Goal: Task Accomplishment & Management: Use online tool/utility

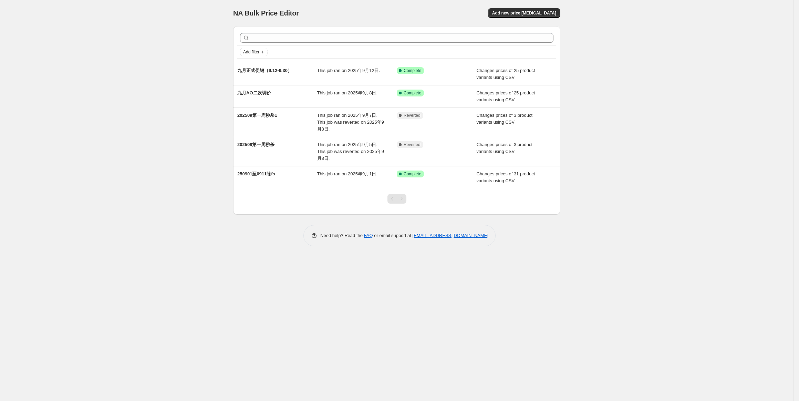
click at [604, 115] on div "NA Bulk Price Editor. This page is ready NA Bulk Price Editor Add new price cha…" at bounding box center [397, 200] width 794 height 401
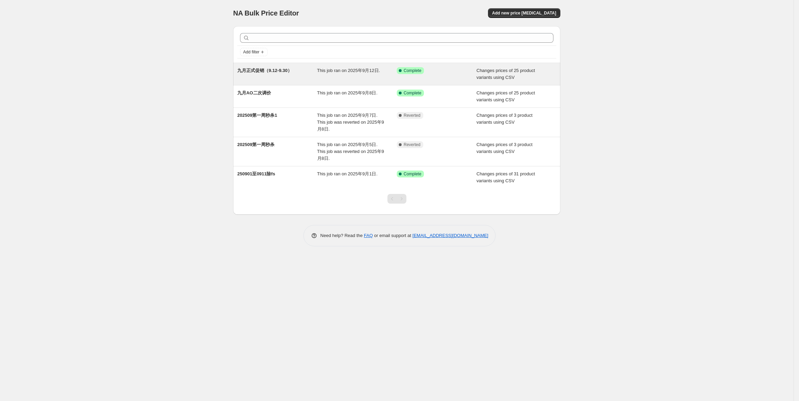
click at [259, 75] on div "九月正式促销（9.12-9.30）" at bounding box center [277, 74] width 80 height 14
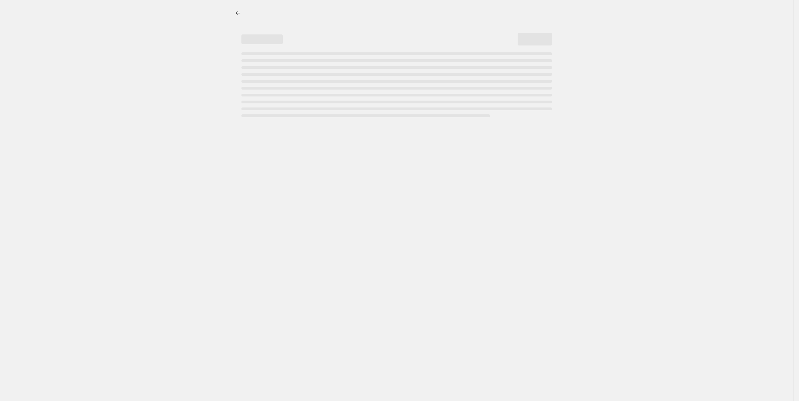
click at [198, 81] on div at bounding box center [397, 200] width 794 height 401
click at [604, 79] on div at bounding box center [397, 200] width 794 height 401
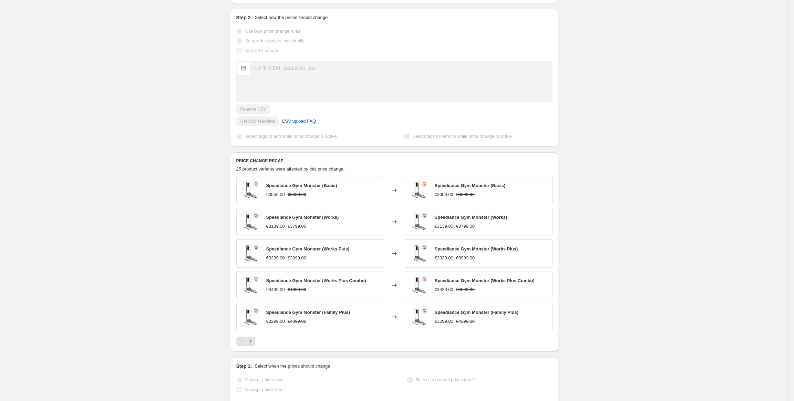
scroll to position [139, 0]
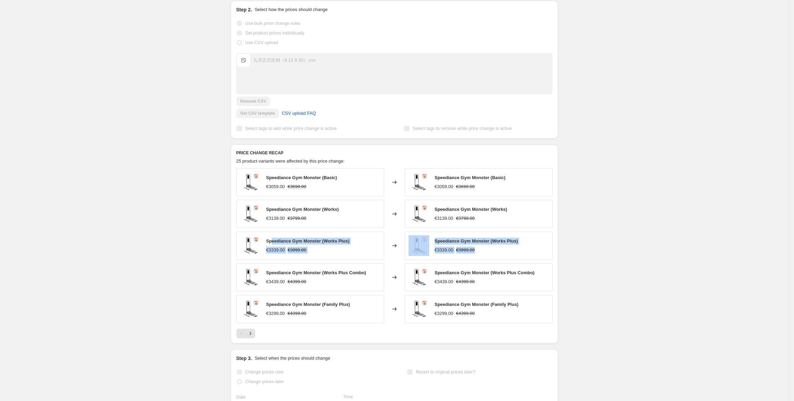
drag, startPoint x: 274, startPoint y: 244, endPoint x: 521, endPoint y: 251, distance: 247.0
click at [521, 251] on div "Speediance Gym Monster (Works Plus) €3339.00 €3999.00 Changed to Speediance Gym…" at bounding box center [394, 245] width 316 height 28
click at [590, 257] on div "九月正式促销（9.12-9.30）. This page is ready 九月正式促销（9.12-9.30） Success Complete Comple…" at bounding box center [394, 207] width 788 height 692
drag, startPoint x: 164, startPoint y: 39, endPoint x: 10, endPoint y: 27, distance: 155.2
click at [164, 39] on div "九月正式促销（9.12-9.30）. This page is ready 九月正式促销（9.12-9.30） Success Complete Comple…" at bounding box center [394, 207] width 788 height 692
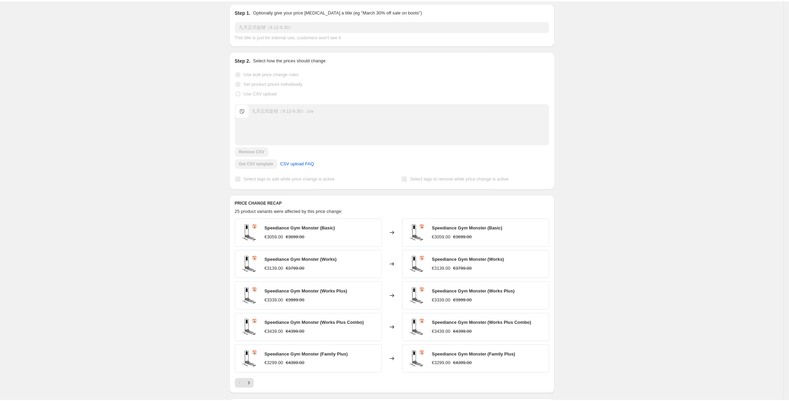
scroll to position [0, 0]
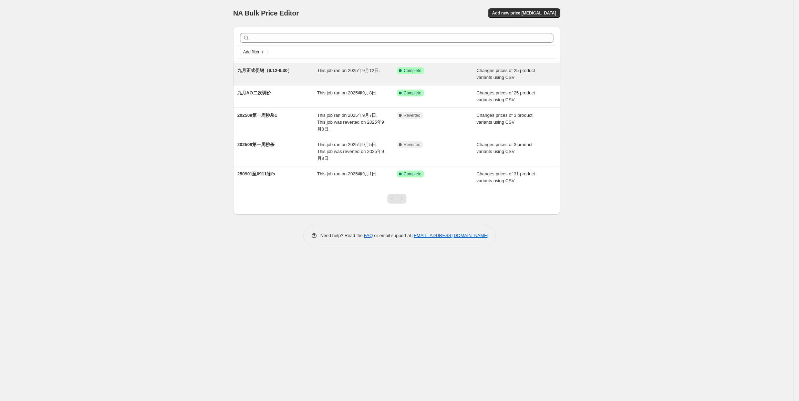
click at [255, 72] on span "九月正式促销（9.12-9.30）" at bounding box center [264, 70] width 55 height 5
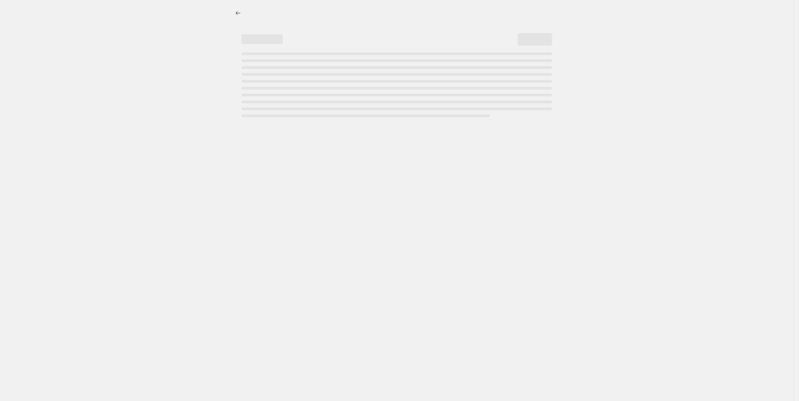
click at [183, 53] on div at bounding box center [397, 200] width 794 height 401
click at [665, 91] on div at bounding box center [397, 200] width 794 height 401
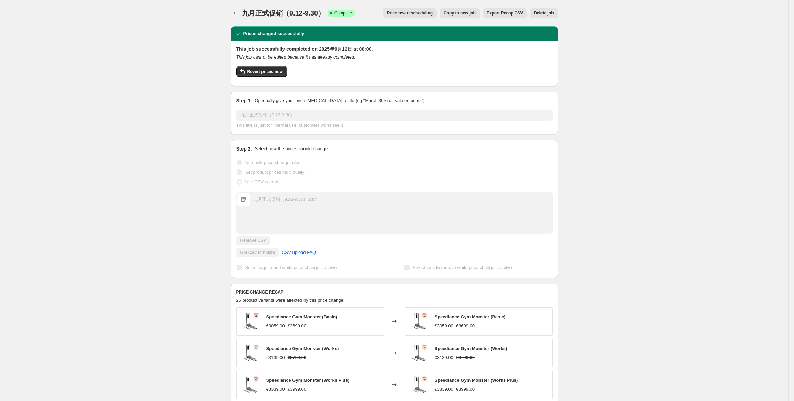
click at [634, 154] on div "九月正式促销（9.12-9.30）. This page is ready 九月正式促销（9.12-9.30） Success Complete Comple…" at bounding box center [394, 346] width 788 height 692
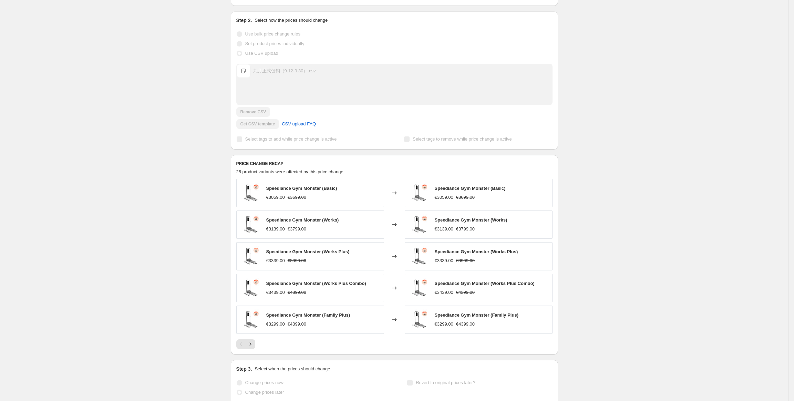
scroll to position [148, 0]
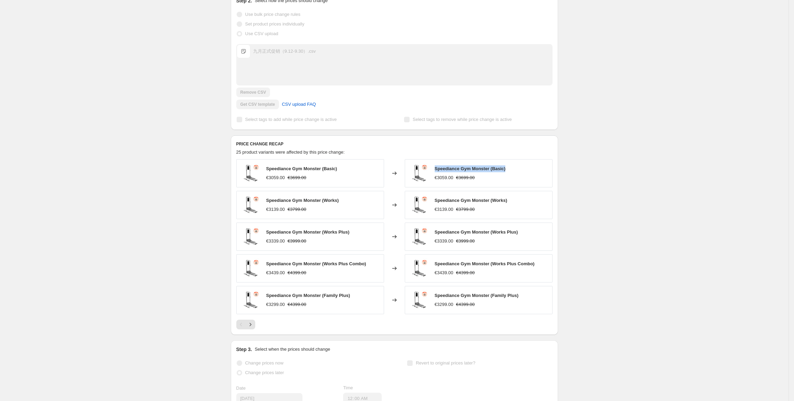
drag, startPoint x: 435, startPoint y: 168, endPoint x: 539, endPoint y: 169, distance: 103.7
click at [531, 169] on div "Speediance Gym Monster (Basic) €3059.00 €3699.00" at bounding box center [479, 173] width 148 height 28
click at [616, 120] on div "九月正式促销（9.12-9.30）. This page is ready 九月正式促销（9.12-9.30） Success Complete Comple…" at bounding box center [394, 198] width 788 height 692
click at [463, 169] on span "Speediance Gym Monster (Basic)" at bounding box center [470, 168] width 71 height 5
click at [618, 142] on div "九月正式促销（9.12-9.30）. This page is ready 九月正式促销（9.12-9.30） Success Complete Comple…" at bounding box center [394, 198] width 788 height 692
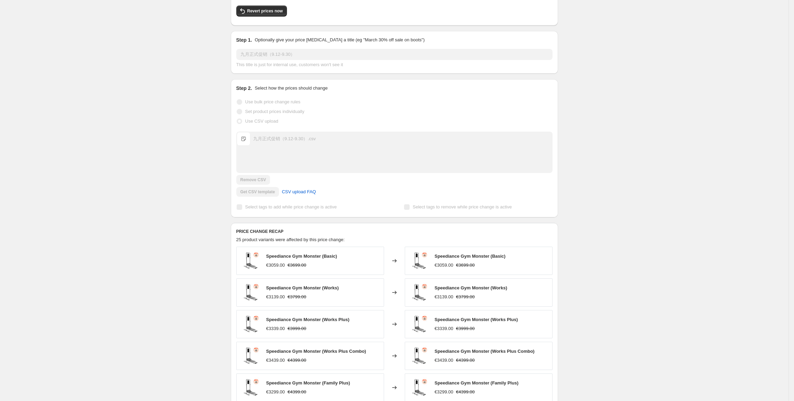
scroll to position [0, 0]
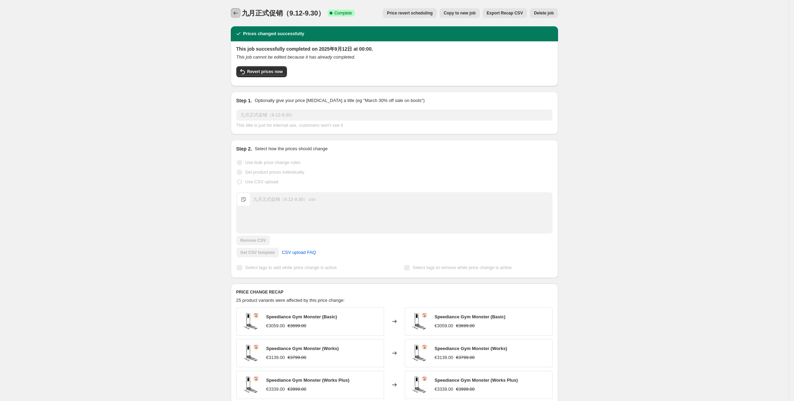
click at [237, 13] on icon "Price change jobs" at bounding box center [235, 13] width 7 height 7
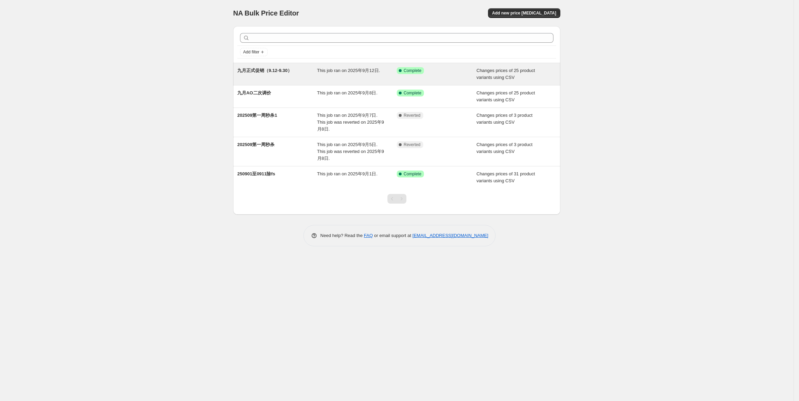
click at [270, 73] on span "九月正式促销（9.12-9.30）" at bounding box center [264, 70] width 55 height 5
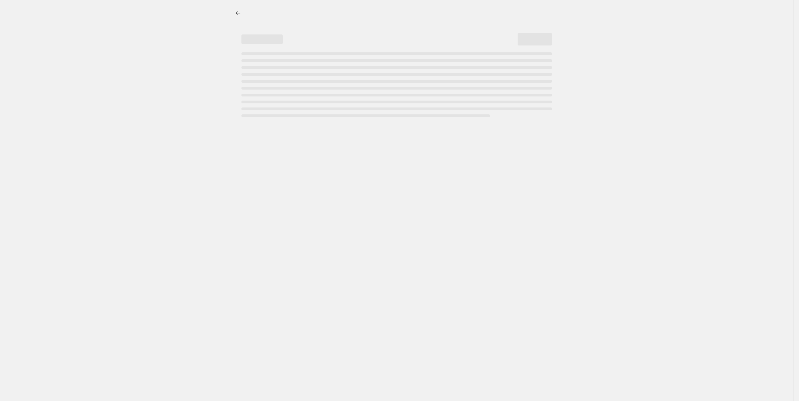
click at [661, 74] on div at bounding box center [397, 200] width 794 height 401
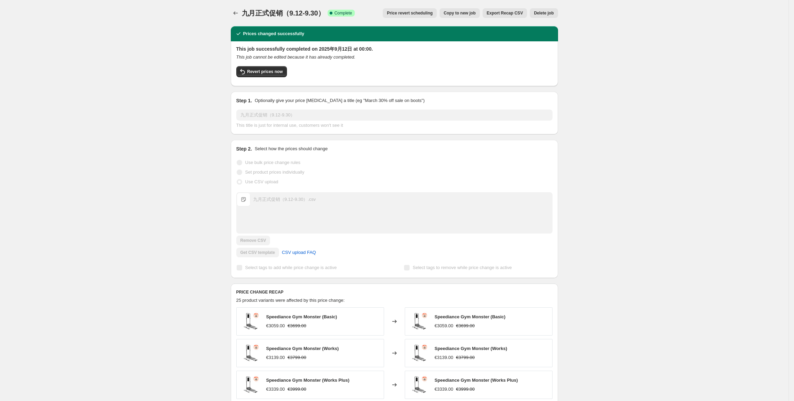
click at [436, 20] on div "九月正式促销（9.12-9.30）. This page is ready 九月正式促销（9.12-9.30） Success Complete Comple…" at bounding box center [394, 13] width 327 height 26
click at [463, 13] on span "Copy to new job" at bounding box center [460, 13] width 32 height 6
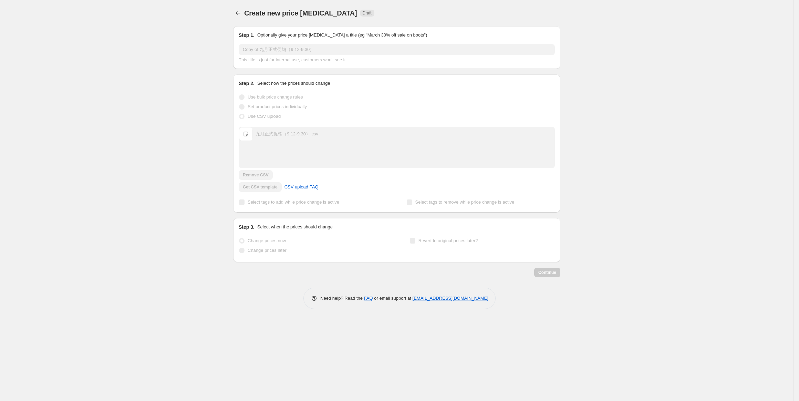
click at [191, 36] on div "Create new price change job. This page is ready Create new price change job Dra…" at bounding box center [397, 200] width 794 height 401
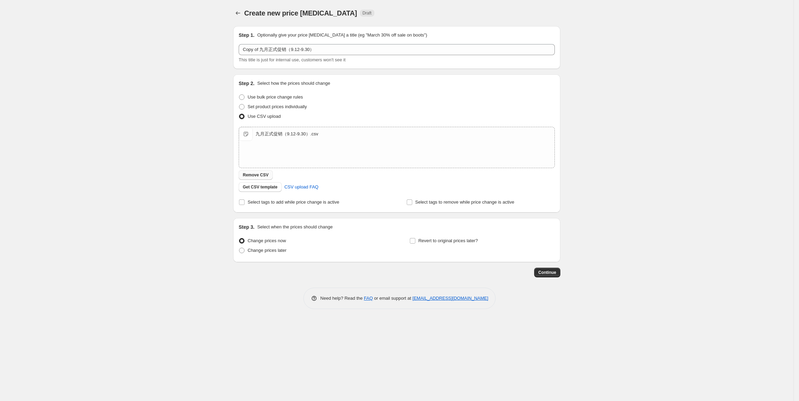
click at [261, 174] on span "Remove CSV" at bounding box center [256, 175] width 26 height 6
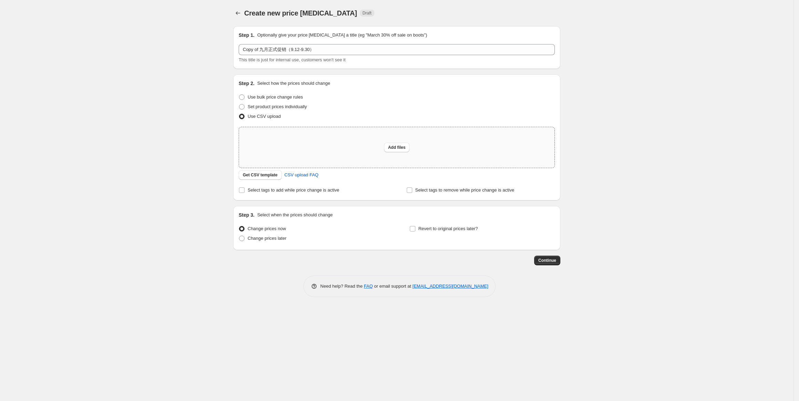
click at [358, 151] on div "Add files" at bounding box center [397, 147] width 316 height 41
type input "C:\fakepath\九月正式促销（9.12-9.30）.csv"
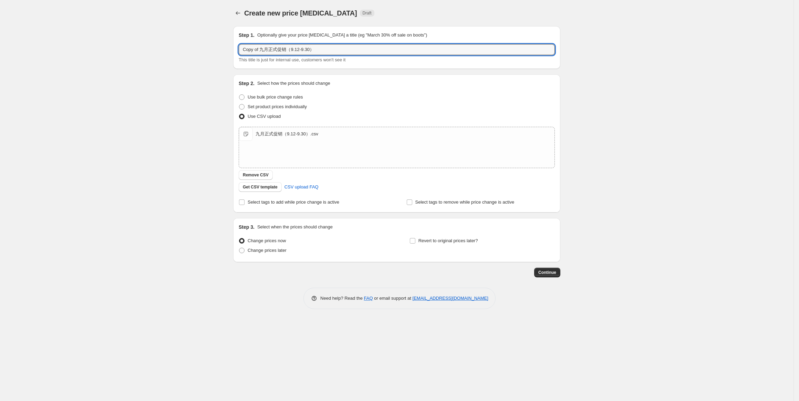
drag, startPoint x: 262, startPoint y: 50, endPoint x: 220, endPoint y: 52, distance: 42.0
click at [220, 52] on div "Create new price change job. This page is ready Create new price change job Dra…" at bounding box center [397, 200] width 794 height 401
type input "九月正式促销（9.12-9.30）"
click at [544, 274] on span "Continue" at bounding box center [547, 273] width 18 height 6
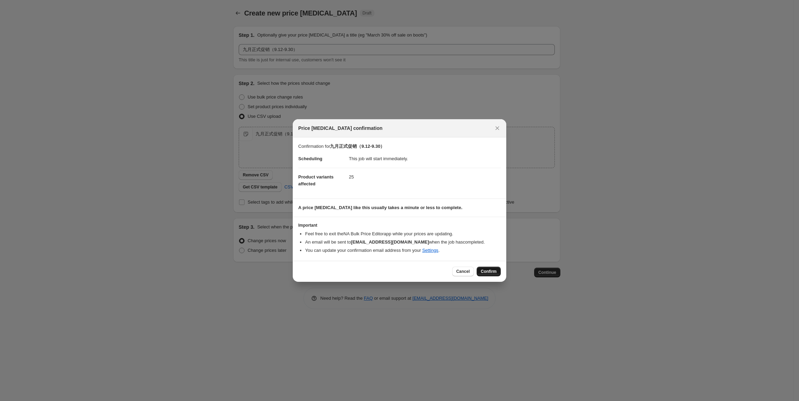
click at [488, 274] on span "Confirm" at bounding box center [489, 272] width 16 height 6
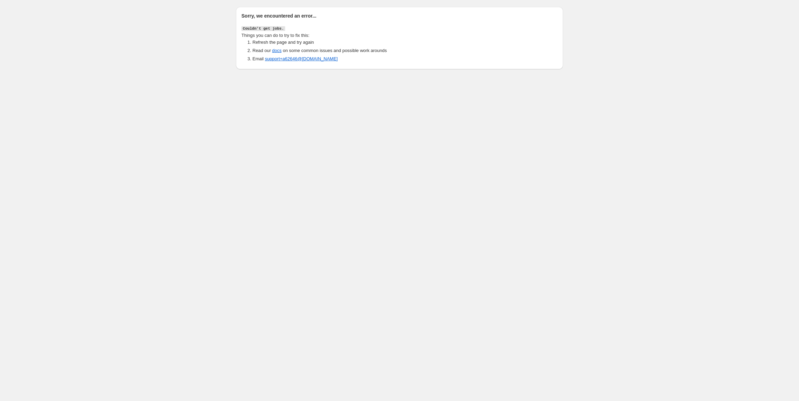
click at [208, 34] on div "Sorry, we encountered an error... Couldn't get jobs. Things you can do to try t…" at bounding box center [399, 36] width 799 height 72
drag, startPoint x: 241, startPoint y: 35, endPoint x: 421, endPoint y: 67, distance: 182.6
click at [421, 67] on div "Sorry, we encountered an error... Couldn't get jobs. Things you can do to try t…" at bounding box center [399, 38] width 327 height 62
click at [420, 50] on li "Read our docs on some common issues and possible work arounds" at bounding box center [404, 50] width 305 height 7
drag, startPoint x: 173, startPoint y: 24, endPoint x: 125, endPoint y: 7, distance: 51.3
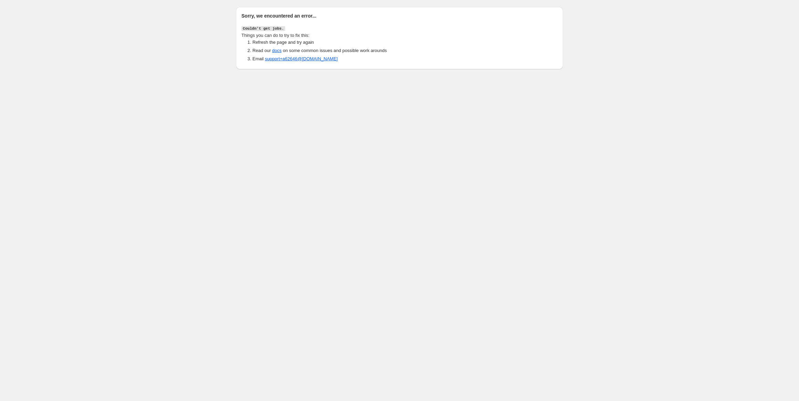
click at [173, 24] on div "Sorry, we encountered an error... Couldn't get jobs. Things you can do to try t…" at bounding box center [399, 36] width 799 height 72
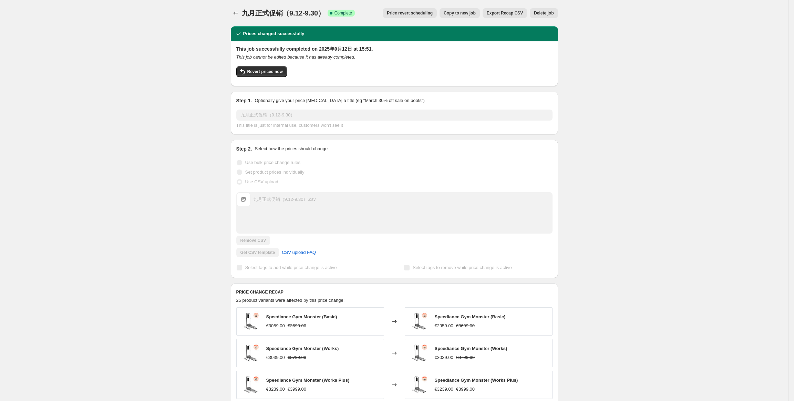
click at [717, 132] on div "九月正式促销（9.12-9.30）. This page is ready 九月正式促销（9.12-9.30） Success Complete Comple…" at bounding box center [394, 287] width 788 height 575
click at [234, 15] on button "Price change jobs" at bounding box center [236, 13] width 10 height 10
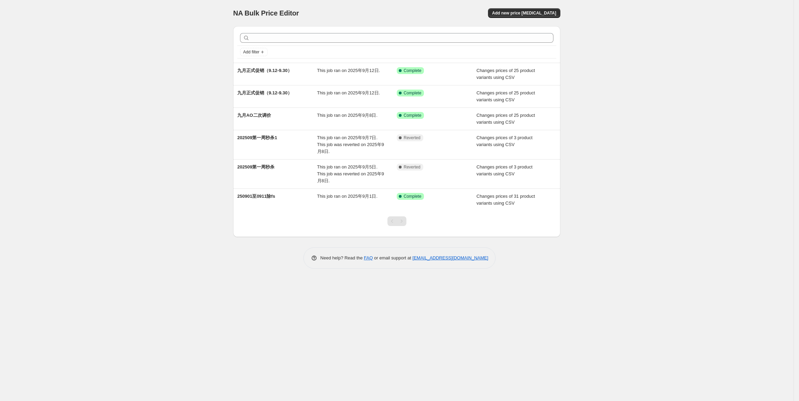
click at [182, 12] on div "NA Bulk Price Editor. This page is ready NA Bulk Price Editor Add new price cha…" at bounding box center [397, 200] width 794 height 401
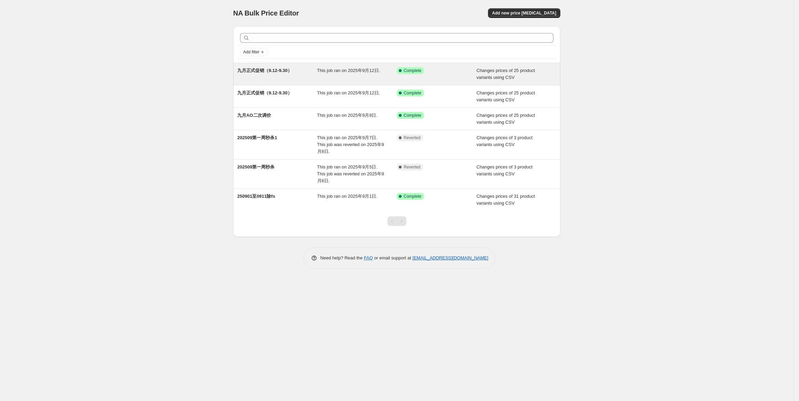
click at [281, 74] on div "九月正式促销（9.12-9.30）" at bounding box center [277, 74] width 80 height 14
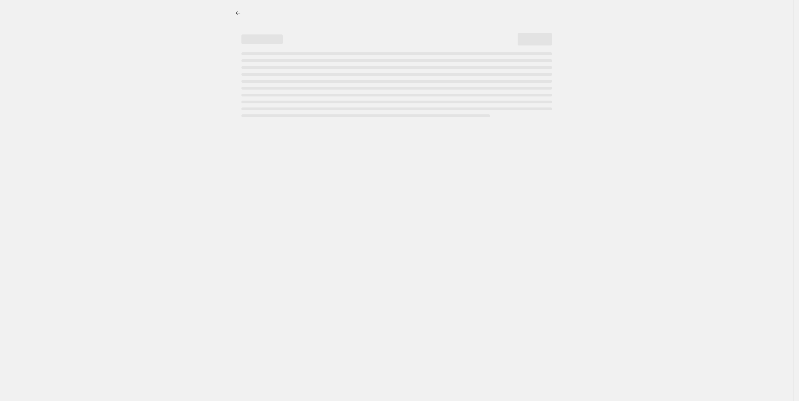
click at [170, 72] on div at bounding box center [397, 200] width 794 height 401
click at [607, 135] on div at bounding box center [397, 200] width 794 height 401
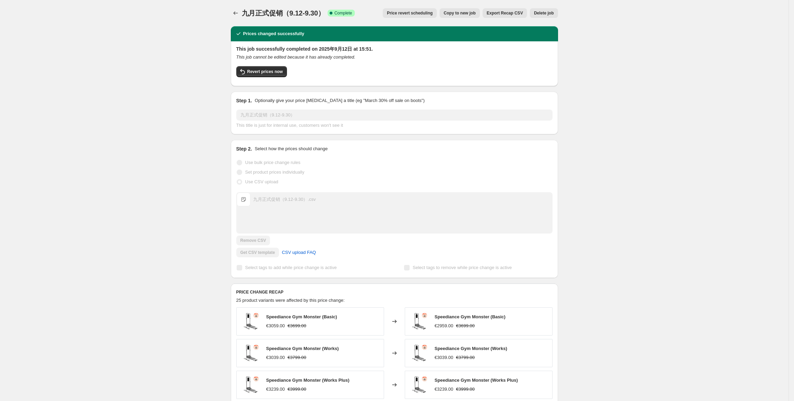
click at [607, 135] on div "九月正式促销（9.12-9.30）. This page is ready 九月正式促销（9.12-9.30） Success Complete Comple…" at bounding box center [394, 287] width 788 height 575
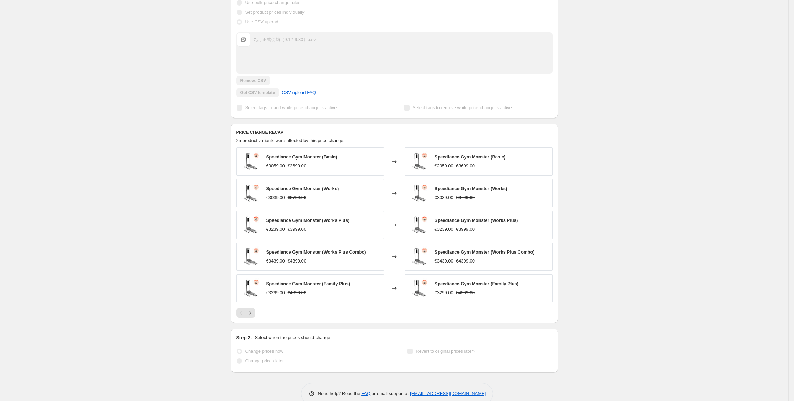
scroll to position [163, 0]
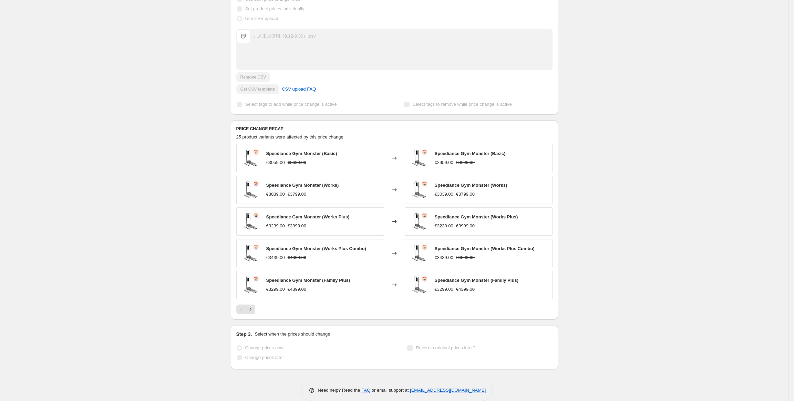
drag, startPoint x: 446, startPoint y: 164, endPoint x: 494, endPoint y: 164, distance: 47.9
click at [494, 164] on div "€2959.00 €3699.00" at bounding box center [470, 162] width 71 height 7
drag, startPoint x: 463, startPoint y: 193, endPoint x: 301, endPoint y: 193, distance: 161.2
click at [301, 193] on div "Speediance Gym Monster (Works) €3039.00 €3799.00 Changed to Speediance Gym Mons…" at bounding box center [394, 190] width 316 height 28
click at [251, 312] on icon "Next" at bounding box center [250, 309] width 7 height 7
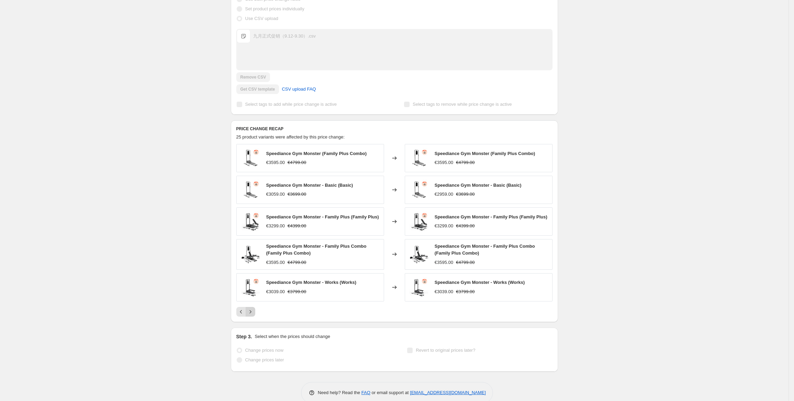
click at [254, 315] on icon "Next" at bounding box center [250, 311] width 7 height 7
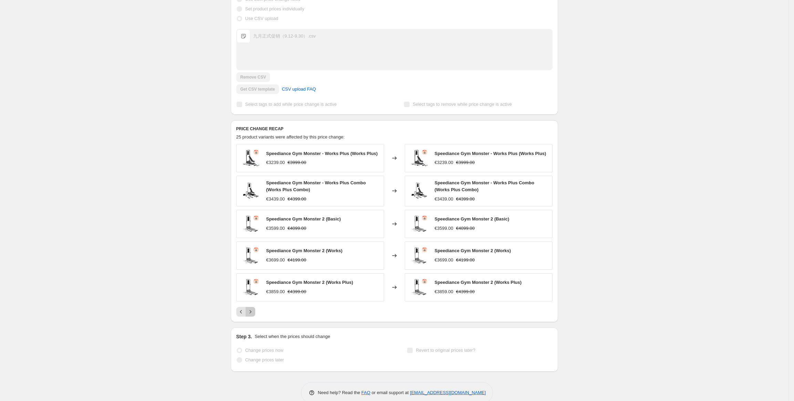
click at [254, 315] on icon "Next" at bounding box center [250, 311] width 7 height 7
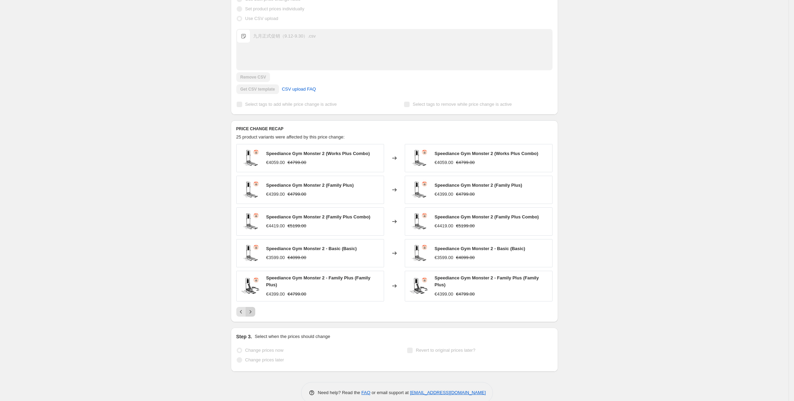
click at [252, 313] on icon "Next" at bounding box center [250, 311] width 7 height 7
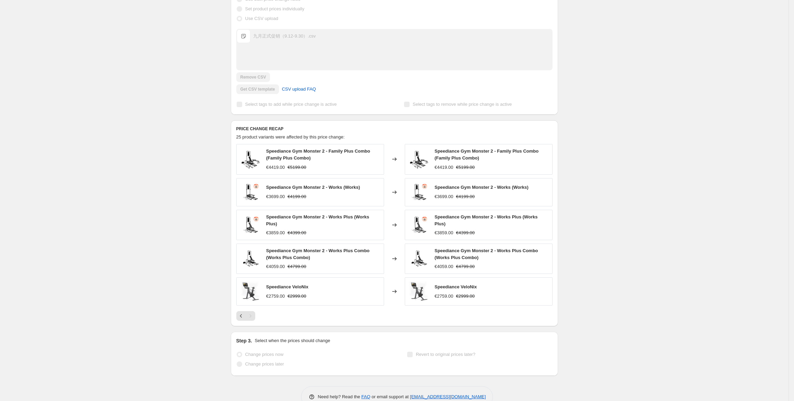
click at [651, 219] on div "九月正式促销（9.12-9.30）. This page is ready 九月正式促销（9.12-9.30） Success Complete Comple…" at bounding box center [394, 127] width 788 height 581
click at [242, 317] on icon "Previous" at bounding box center [241, 315] width 7 height 7
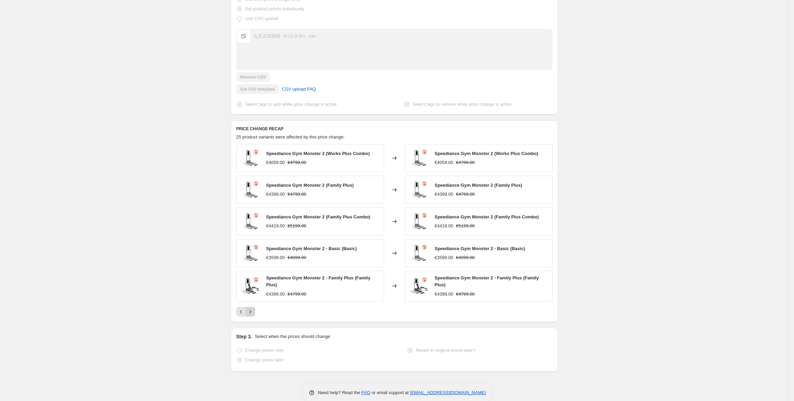
click at [251, 313] on icon "Next" at bounding box center [250, 311] width 7 height 7
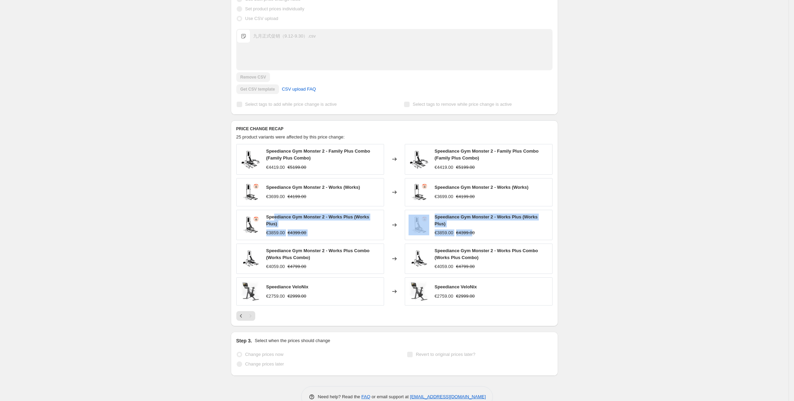
drag, startPoint x: 478, startPoint y: 234, endPoint x: 281, endPoint y: 221, distance: 197.8
click at [278, 221] on div "Speediance Gym Monster 2 - Works Plus (Works Plus) €3859.00 €4399.00 Changed to…" at bounding box center [394, 225] width 316 height 30
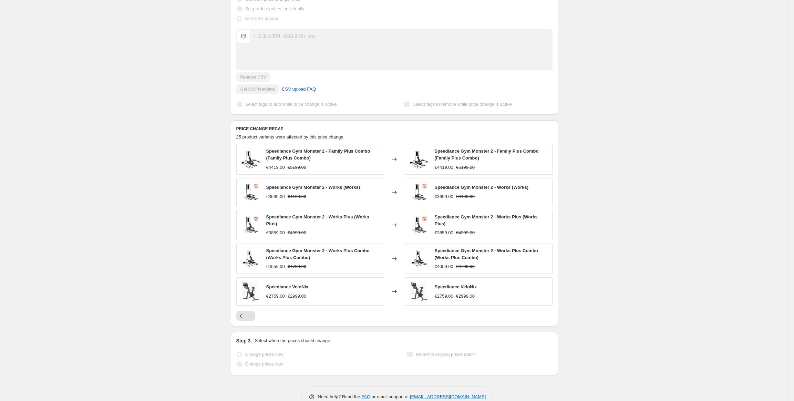
click at [577, 233] on div "九月正式促销（9.12-9.30）. This page is ready 九月正式促销（9.12-9.30） Success Complete Comple…" at bounding box center [394, 127] width 788 height 581
click at [244, 317] on icon "Previous" at bounding box center [241, 315] width 7 height 7
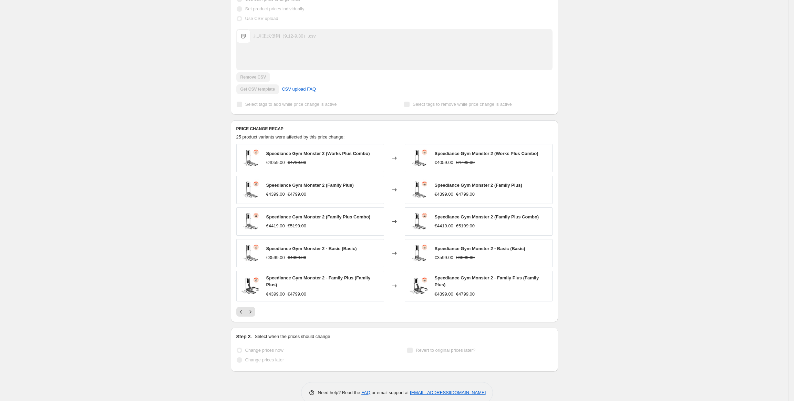
click at [204, 296] on div "九月正式促销（9.12-9.30）. This page is ready 九月正式促销（9.12-9.30） Success Complete Comple…" at bounding box center [394, 125] width 788 height 577
click at [245, 311] on icon "Previous" at bounding box center [241, 311] width 7 height 7
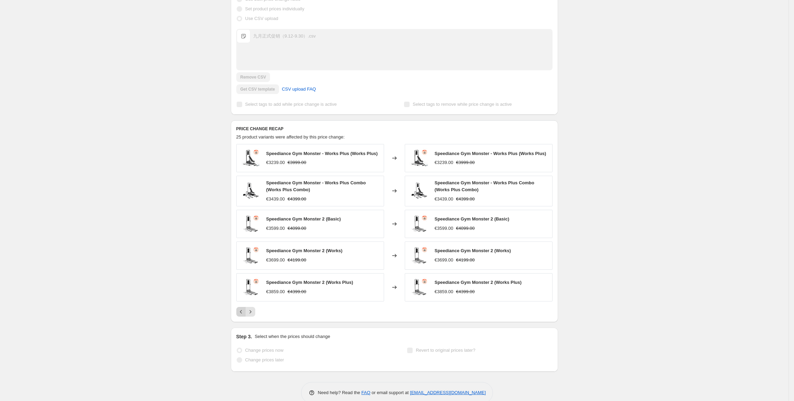
click at [242, 315] on icon "Previous" at bounding box center [241, 311] width 7 height 7
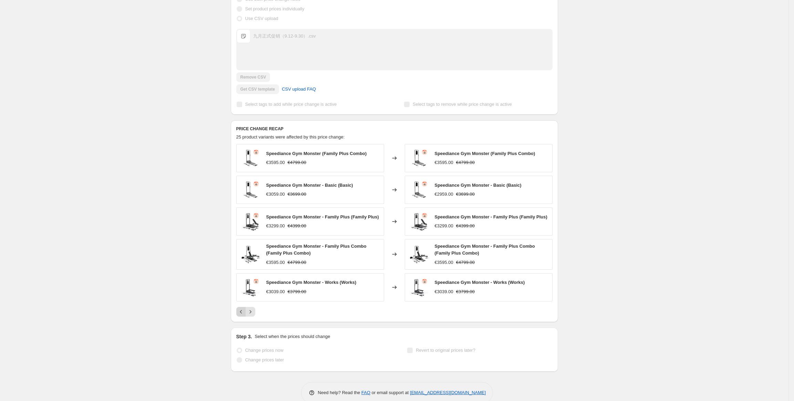
click at [242, 313] on icon "Previous" at bounding box center [241, 311] width 2 height 3
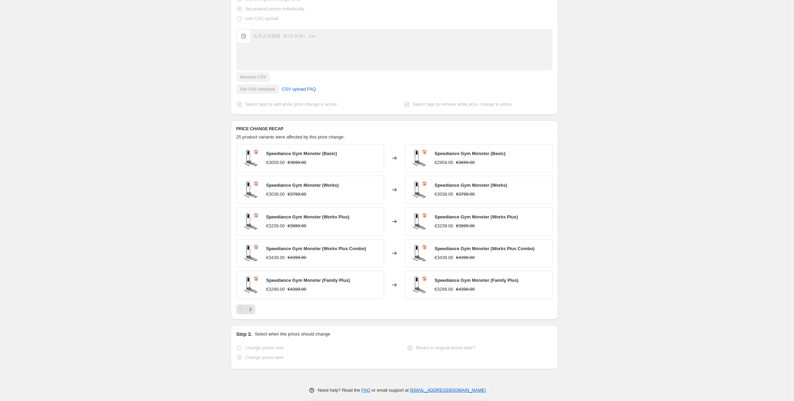
click at [187, 201] on div "九月正式促销（9.12-9.30）. This page is ready 九月正式促销（9.12-9.30） Success Complete Comple…" at bounding box center [394, 124] width 788 height 575
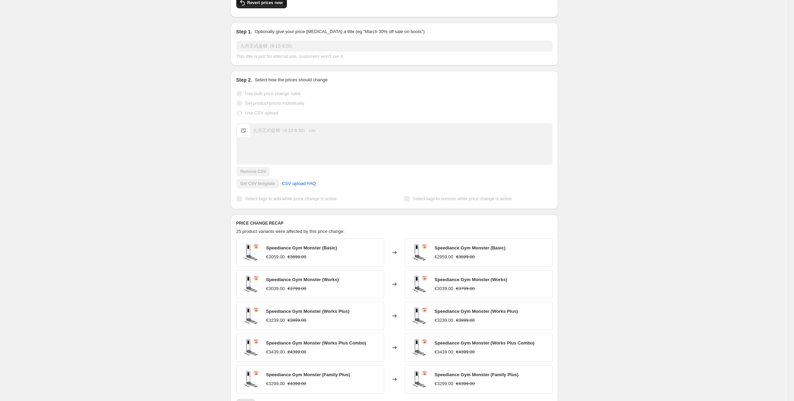
scroll to position [0, 0]
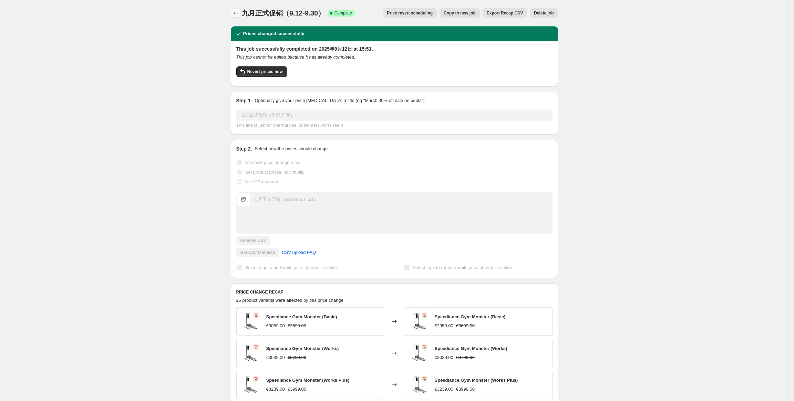
click at [239, 14] on icon "Price change jobs" at bounding box center [235, 13] width 7 height 7
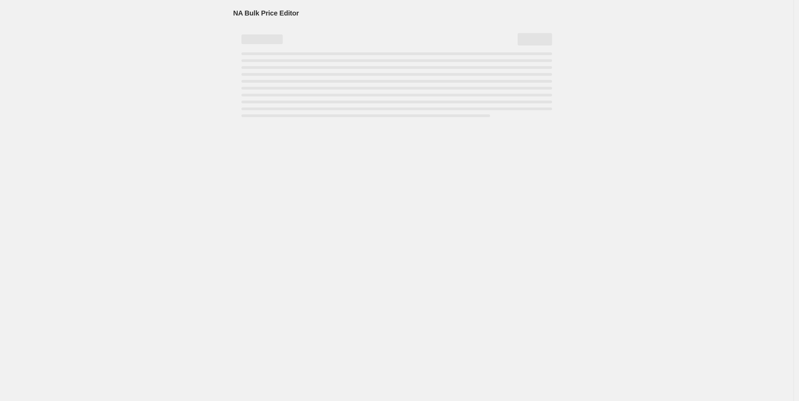
click at [163, 23] on div "NA Bulk Price Editor. This page is ready NA Bulk Price Editor" at bounding box center [397, 200] width 794 height 401
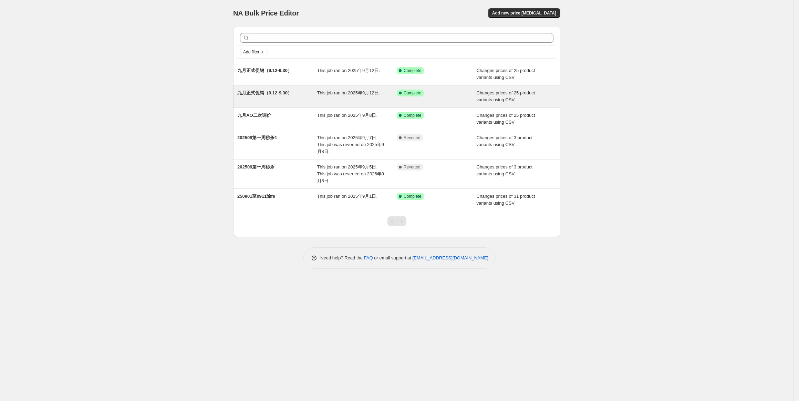
click at [271, 97] on div "九月正式促销（9.12-9.30）" at bounding box center [277, 97] width 80 height 14
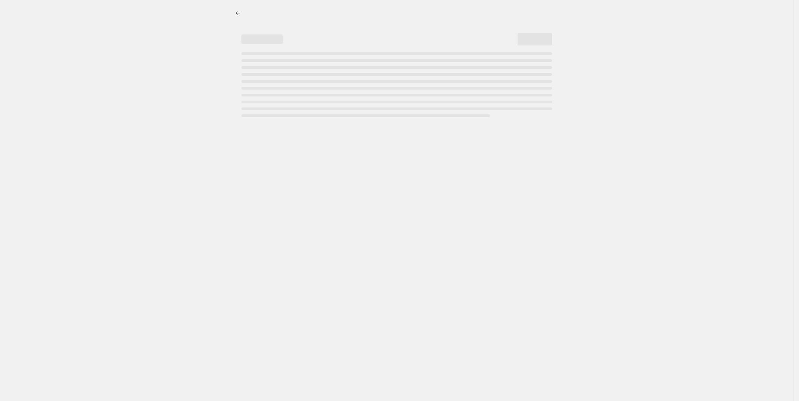
click at [195, 101] on div at bounding box center [397, 200] width 794 height 401
click at [660, 123] on div at bounding box center [397, 200] width 794 height 401
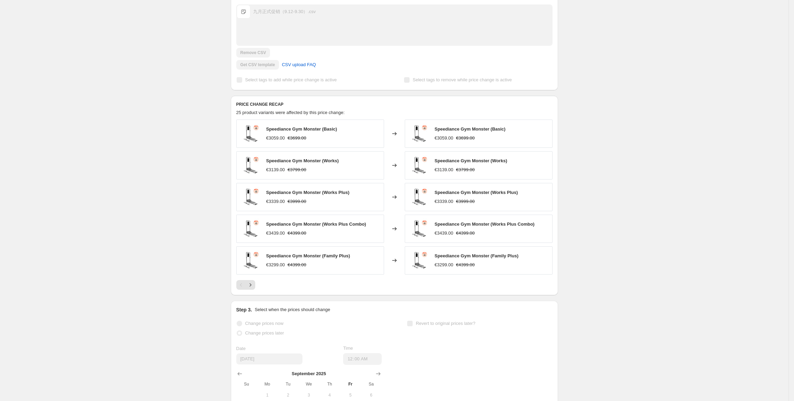
scroll to position [188, 0]
click at [250, 287] on icon "Next" at bounding box center [250, 284] width 7 height 7
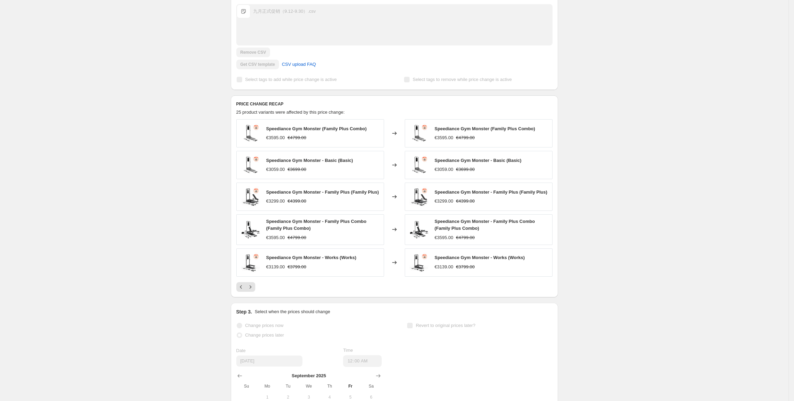
click at [219, 248] on div "九月正式促销（9.12-9.30）. This page is ready 九月正式促销（9.12-9.30） Success Complete Comple…" at bounding box center [394, 159] width 788 height 695
click at [251, 289] on icon "Next" at bounding box center [250, 286] width 7 height 7
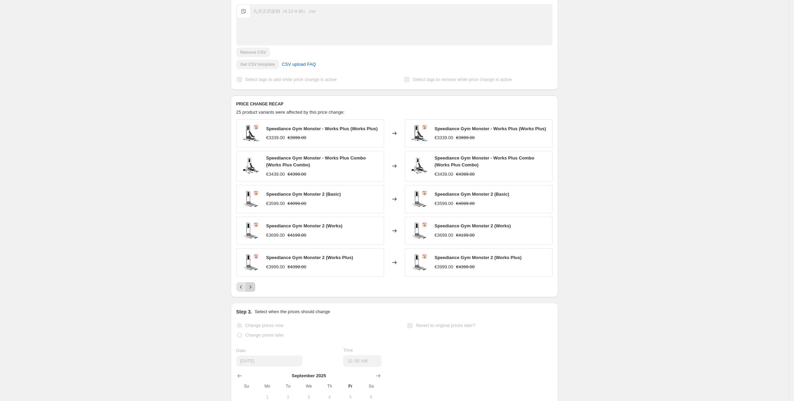
click at [250, 288] on icon "Next" at bounding box center [250, 286] width 7 height 7
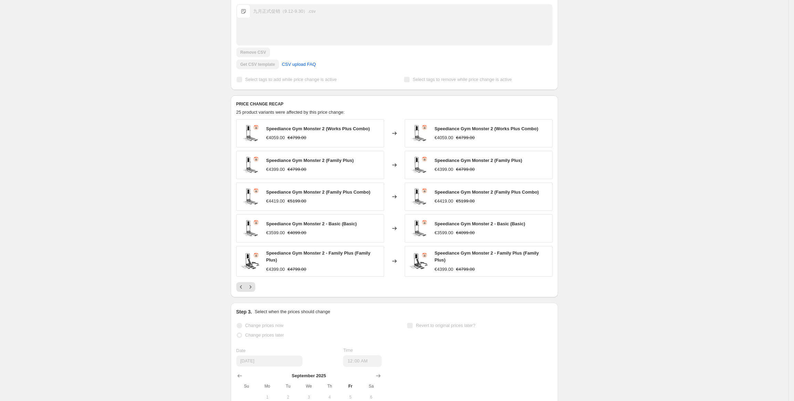
click at [573, 197] on div "九月正式促销（9.12-9.30）. This page is ready 九月正式促销（9.12-9.30） Success Complete Comple…" at bounding box center [394, 159] width 788 height 695
click at [629, 224] on div "九月正式促销（9.12-9.30）. This page is ready 九月正式促销（9.12-9.30） Success Complete Comple…" at bounding box center [394, 159] width 788 height 695
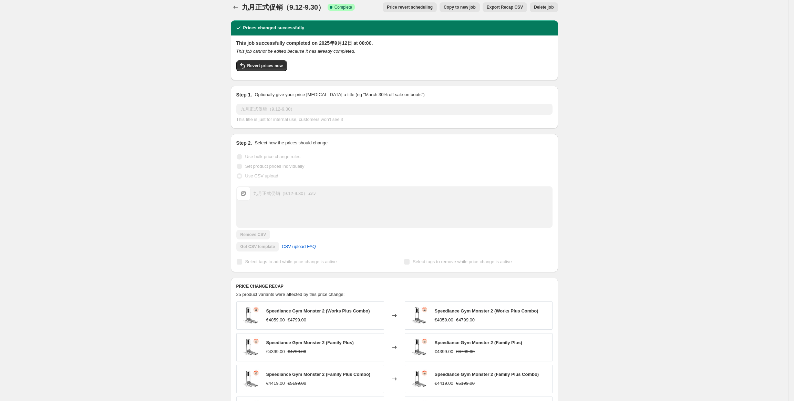
scroll to position [0, 0]
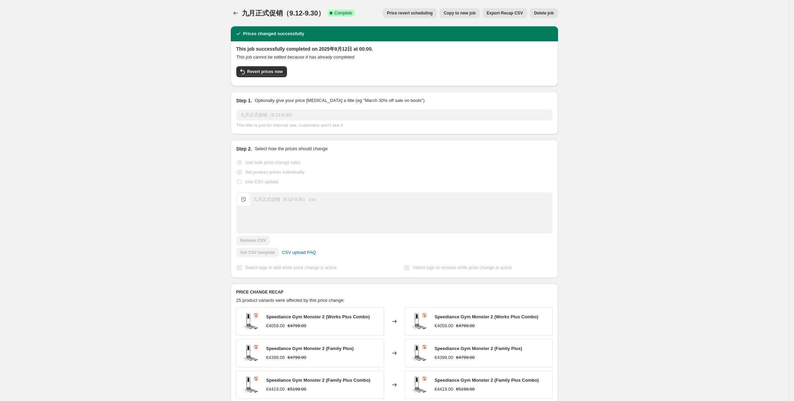
click at [598, 58] on div "九月正式促销（9.12-9.30）. This page is ready 九月正式促销（9.12-9.30） Success Complete Comple…" at bounding box center [394, 347] width 788 height 695
click at [239, 13] on icon "Price change jobs" at bounding box center [235, 13] width 7 height 7
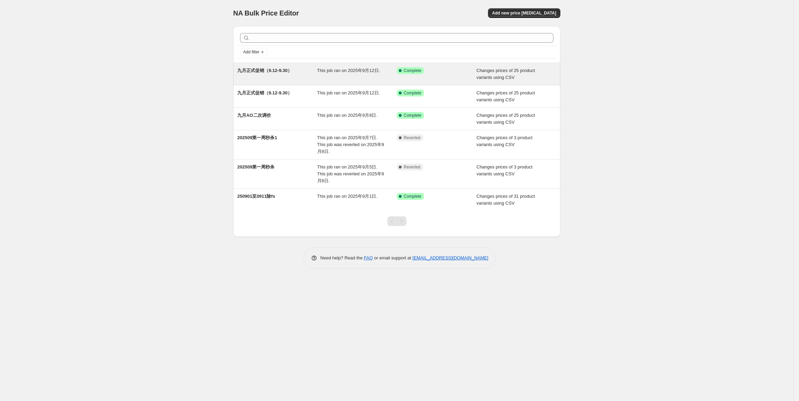
click at [271, 76] on div "九月正式促销（9.12-9.30）" at bounding box center [277, 74] width 80 height 14
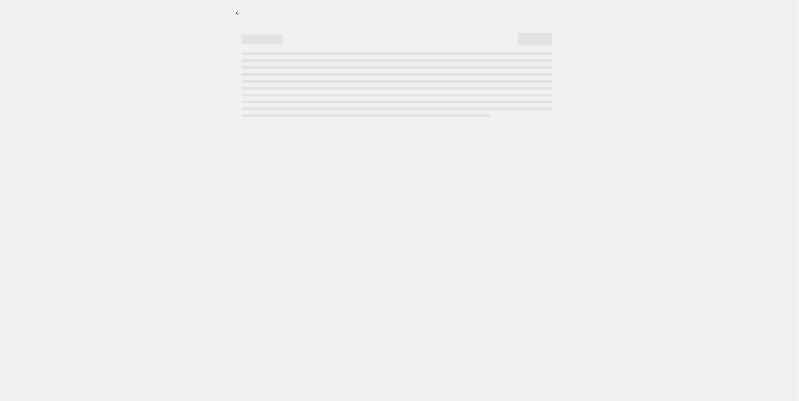
click at [190, 75] on div at bounding box center [397, 200] width 794 height 401
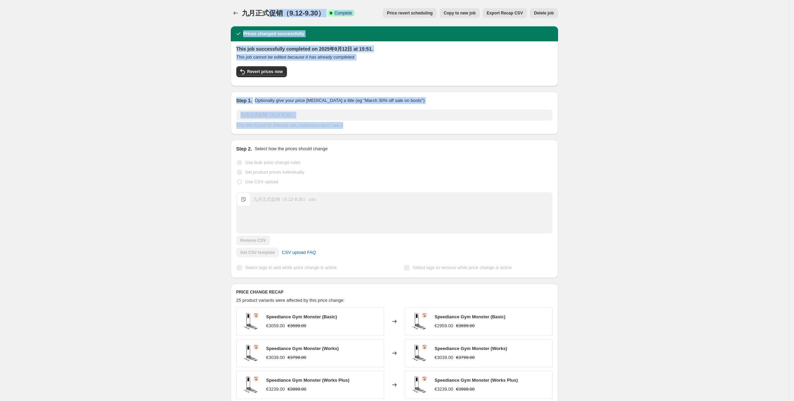
drag, startPoint x: 367, startPoint y: 14, endPoint x: 576, endPoint y: 133, distance: 241.1
click at [576, 133] on div "九月正式促销（9.12-9.30）. This page is ready 九月正式促销（9.12-9.30） Success Complete Comple…" at bounding box center [394, 287] width 788 height 575
click at [588, 113] on div "九月正式促销（9.12-9.30）. This page is ready 九月正式促销（9.12-9.30） Success Complete Comple…" at bounding box center [394, 287] width 788 height 575
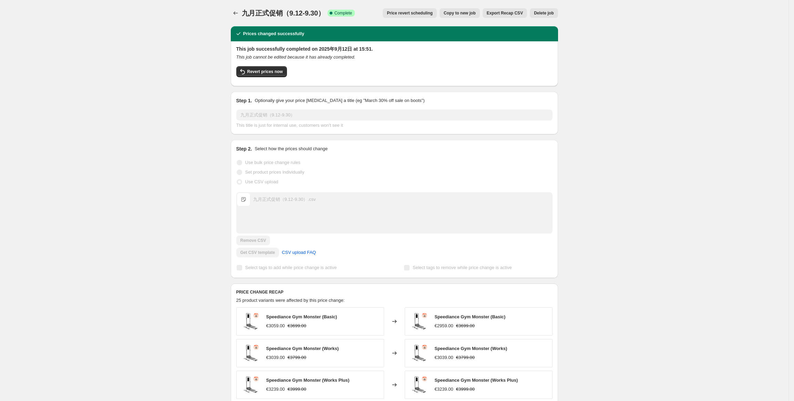
click at [590, 112] on div "九月正式促销（9.12-9.30）. This page is ready 九月正式促销（9.12-9.30） Success Complete Comple…" at bounding box center [394, 287] width 788 height 575
click at [642, 123] on div "九月正式促销（9.12-9.30）. This page is ready 九月正式促销（9.12-9.30） Success Complete Comple…" at bounding box center [394, 287] width 788 height 575
click at [207, 41] on div "九月正式促销（9.12-9.30）. This page is ready 九月正式促销（9.12-9.30） Success Complete Comple…" at bounding box center [394, 287] width 788 height 575
click at [611, 170] on div "九月正式促销（9.12-9.30）. This page is ready 九月正式促销（9.12-9.30） Success Complete Comple…" at bounding box center [394, 287] width 788 height 575
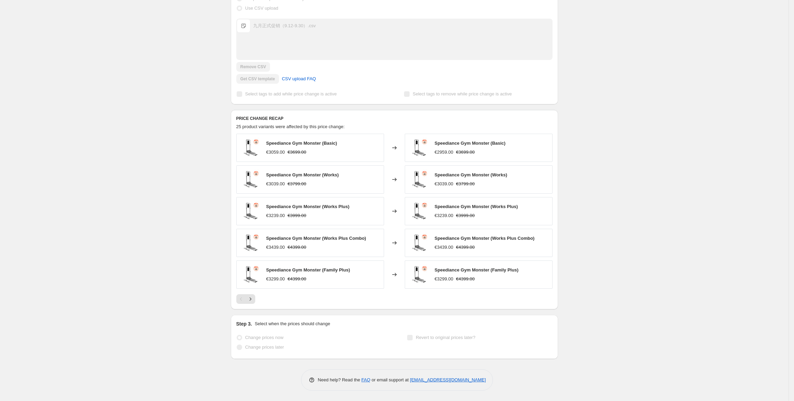
click at [585, 165] on div "九月正式促销（9.12-9.30）. This page is ready 九月正式促销（9.12-9.30） Success Complete Comple…" at bounding box center [394, 113] width 788 height 575
click at [214, 32] on div "九月正式促销（9.12-9.30）. This page is ready 九月正式促销（9.12-9.30） Success Complete Comple…" at bounding box center [394, 113] width 788 height 575
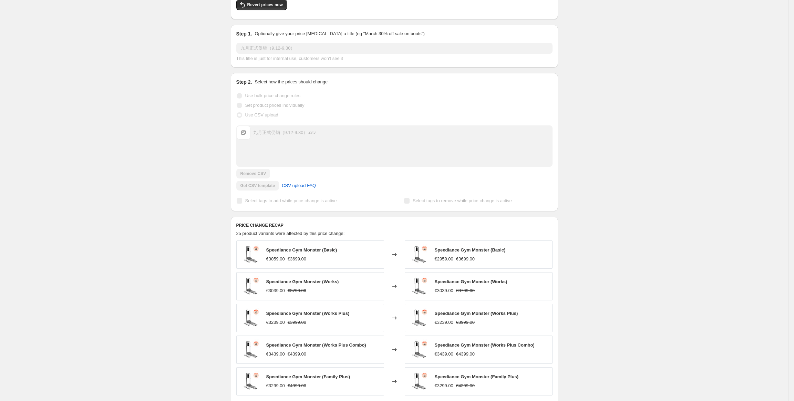
scroll to position [0, 0]
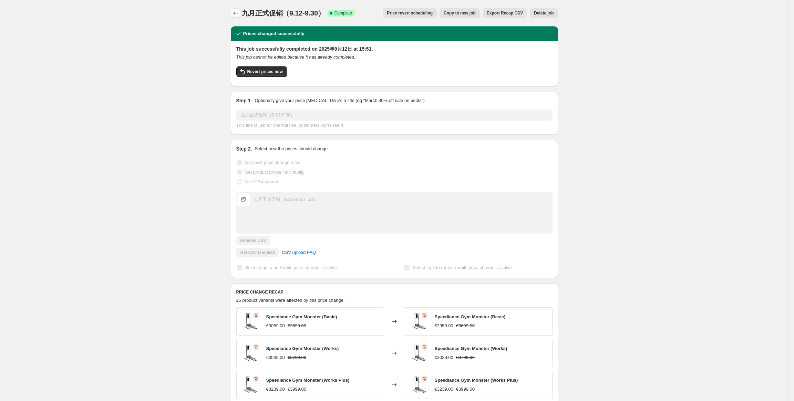
click at [239, 16] on icon "Price change jobs" at bounding box center [235, 13] width 7 height 7
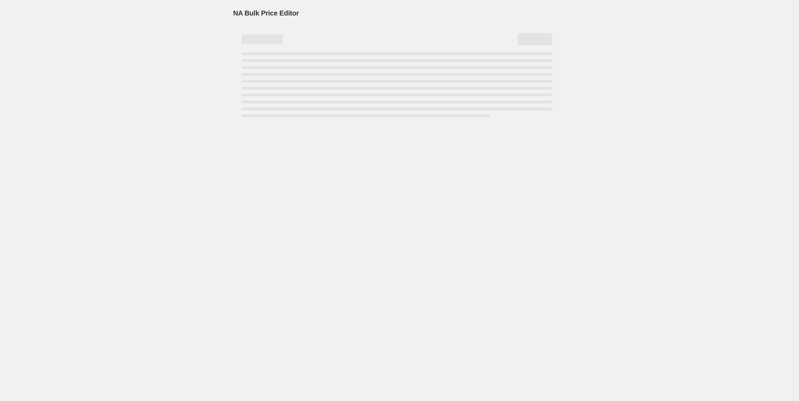
click at [184, 11] on div "NA Bulk Price Editor. This page is ready NA Bulk Price Editor" at bounding box center [397, 200] width 794 height 401
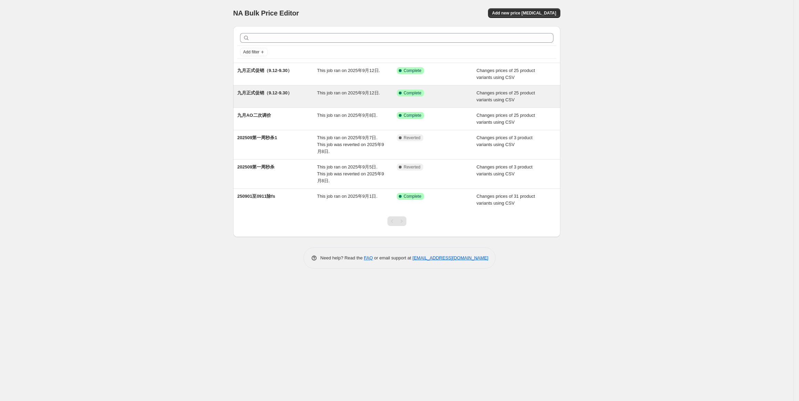
click at [267, 94] on span "九月正式促销（9.12-9.30）" at bounding box center [264, 92] width 55 height 5
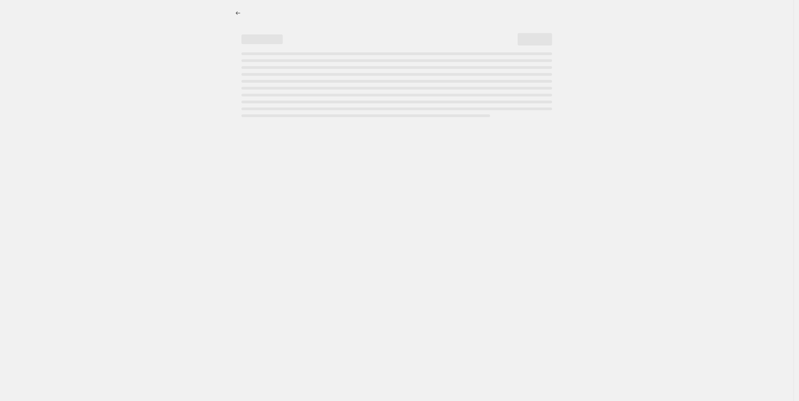
drag, startPoint x: 160, startPoint y: 76, endPoint x: 189, endPoint y: 73, distance: 29.7
click at [160, 76] on div at bounding box center [397, 200] width 794 height 401
click at [672, 56] on div at bounding box center [397, 200] width 794 height 401
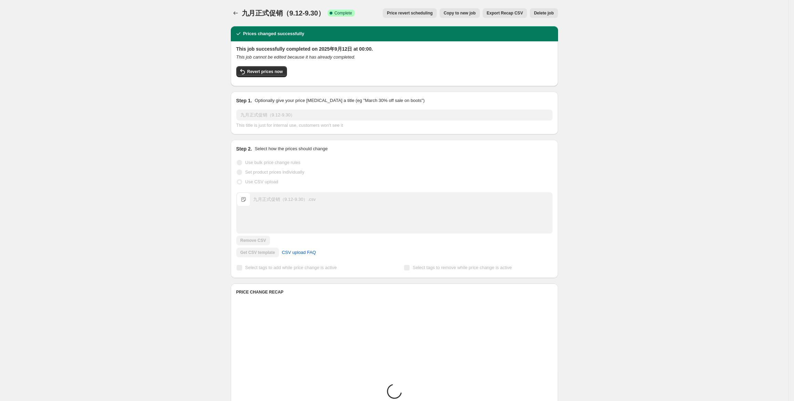
click at [664, 53] on div "九月正式促销（9.12-9.30）. This page is ready 九月正式促销（9.12-9.30） Success Complete Comple…" at bounding box center [394, 346] width 788 height 692
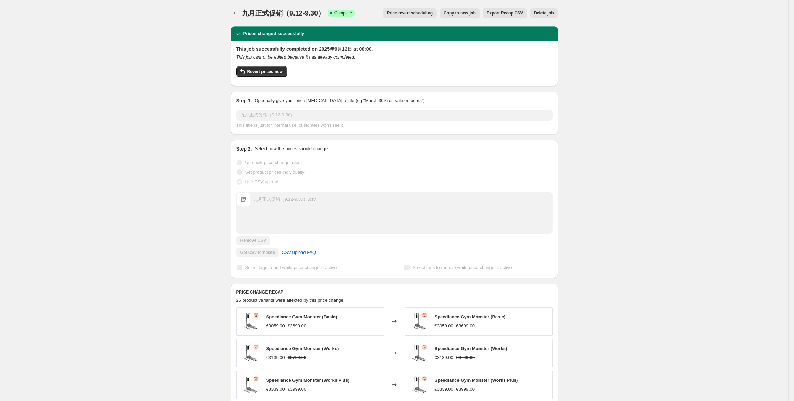
click at [422, 1] on div "九月正式促销（9.12-9.30）. This page is ready 九月正式促销（9.12-9.30） Success Complete Comple…" at bounding box center [394, 13] width 327 height 26
click at [431, 25] on div "九月正式促销（9.12-9.30）. This page is ready 九月正式促销（9.12-9.30） Success Complete Comple…" at bounding box center [394, 13] width 327 height 26
click at [605, 36] on div "九月正式促销（9.12-9.30）. This page is ready 九月正式促销（9.12-9.30） Success Complete Comple…" at bounding box center [394, 346] width 788 height 692
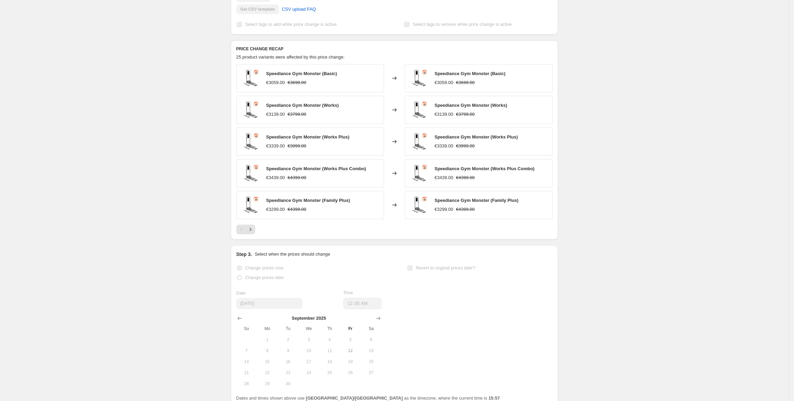
scroll to position [242, 0]
click at [254, 228] on icon "Next" at bounding box center [250, 230] width 7 height 7
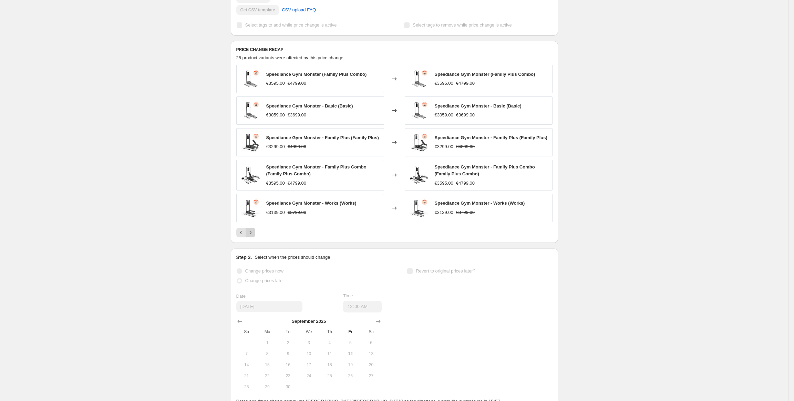
click at [254, 236] on icon "Next" at bounding box center [250, 232] width 7 height 7
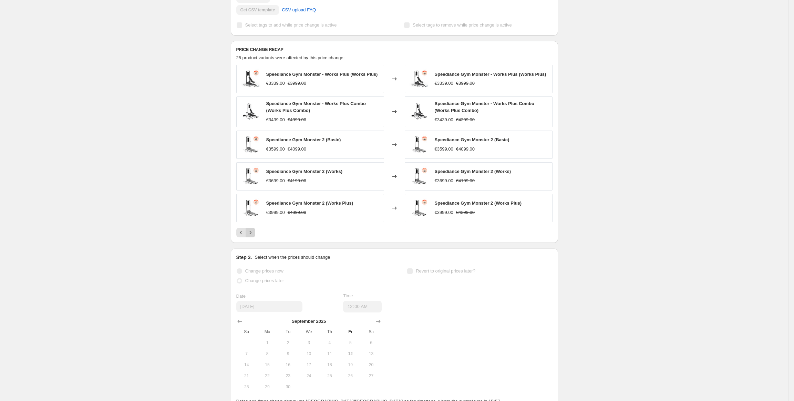
click at [254, 236] on icon "Next" at bounding box center [250, 232] width 7 height 7
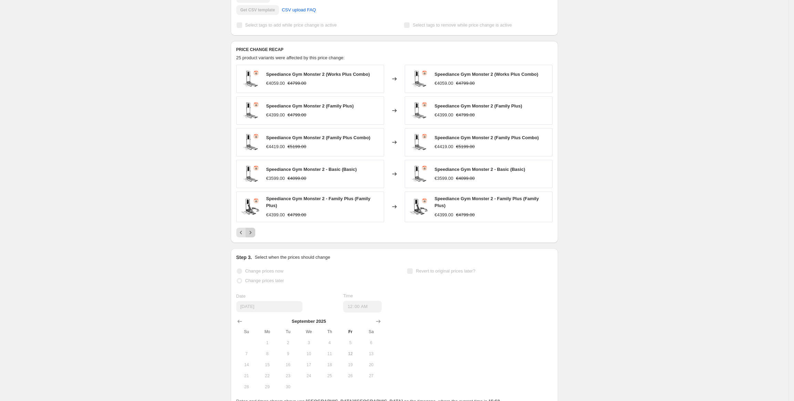
click at [254, 237] on button "Next" at bounding box center [251, 233] width 10 height 10
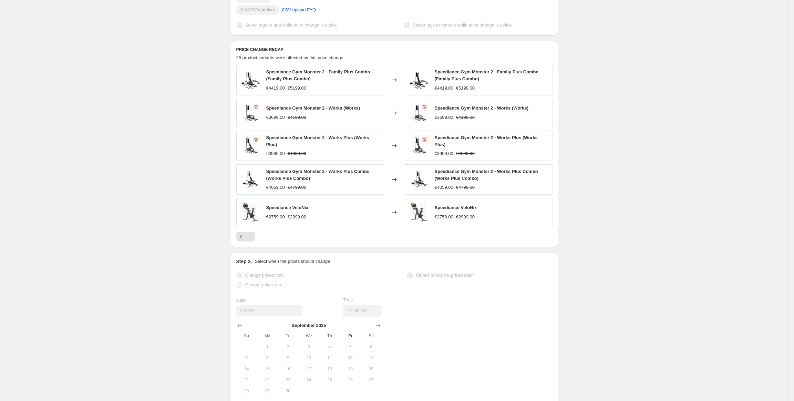
click at [392, 240] on div at bounding box center [394, 237] width 316 height 10
click at [602, 191] on div "九月正式促销（9.12-9.30）. This page is ready 九月正式促销（9.12-9.30） Success Complete Comple…" at bounding box center [394, 107] width 788 height 699
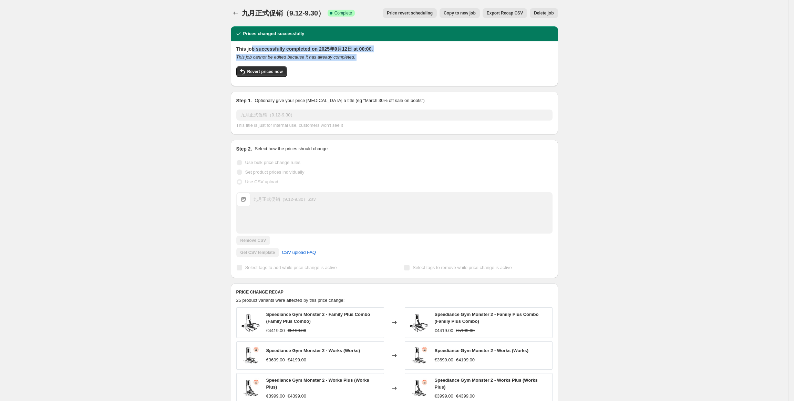
drag, startPoint x: 254, startPoint y: 46, endPoint x: 413, endPoint y: 62, distance: 159.6
click at [419, 78] on div "This job successfully completed on 2025年9月12日 at 00:00. This job cannot be edit…" at bounding box center [394, 62] width 316 height 35
click at [410, 53] on div "This job successfully completed on 2025年9月12日 at 00:00. This job cannot be edit…" at bounding box center [394, 62] width 316 height 35
drag, startPoint x: 370, startPoint y: 63, endPoint x: 244, endPoint y: 50, distance: 126.7
click at [233, 49] on div "This job successfully completed on 2025年9月12日 at 00:00. This job cannot be edit…" at bounding box center [394, 63] width 327 height 45
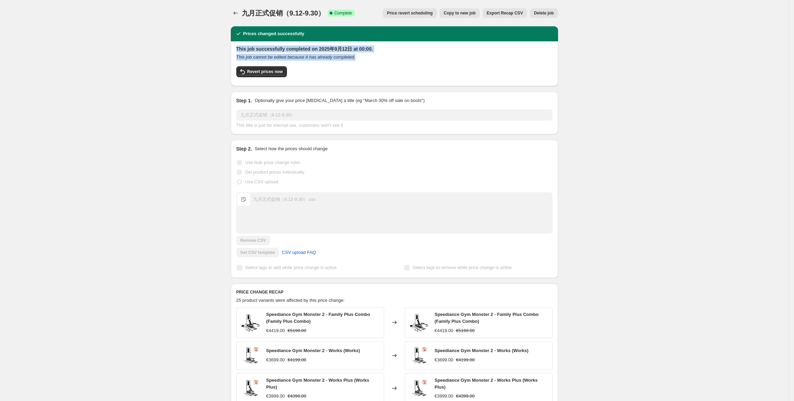
drag, startPoint x: 240, startPoint y: 49, endPoint x: 417, endPoint y: 60, distance: 177.1
click at [417, 60] on div "This job successfully completed on 2025年9月12日 at 00:00. This job cannot be edit…" at bounding box center [394, 62] width 316 height 35
click at [379, 59] on div "This job cannot be edited because it has already completed." at bounding box center [394, 57] width 316 height 7
drag, startPoint x: 365, startPoint y: 58, endPoint x: 229, endPoint y: 48, distance: 136.4
click at [229, 48] on div "Prices changed successfully This job successfully completed on 2025年9月12日 at 00…" at bounding box center [391, 339] width 333 height 636
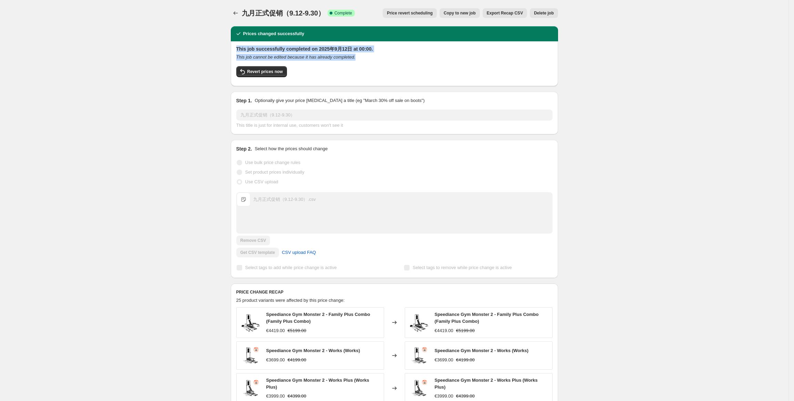
click at [234, 46] on div "This job successfully completed on 2025年9月12日 at 00:00. This job cannot be edit…" at bounding box center [394, 63] width 327 height 45
drag, startPoint x: 251, startPoint y: 47, endPoint x: 433, endPoint y: 62, distance: 182.8
click at [435, 62] on div "This job successfully completed on 2025年9月12日 at 00:00. This job cannot be edit…" at bounding box center [394, 62] width 316 height 35
click at [403, 54] on div "This job cannot be edited because it has already completed." at bounding box center [394, 57] width 316 height 7
drag, startPoint x: 363, startPoint y: 61, endPoint x: 236, endPoint y: 46, distance: 127.6
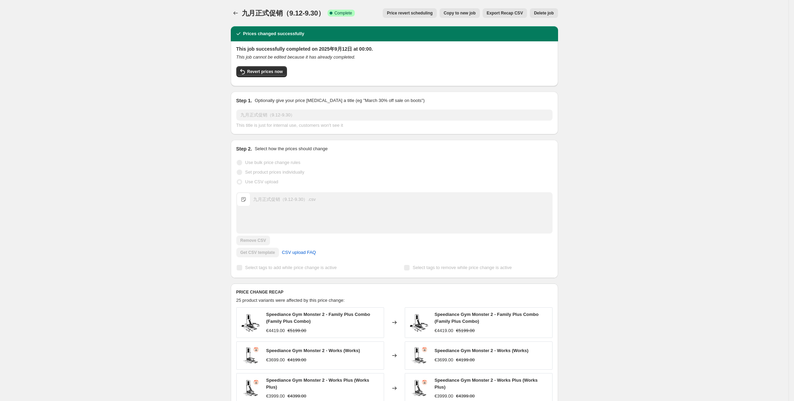
click at [236, 46] on div "This job successfully completed on 2025年9月12日 at 00:00. This job cannot be edit…" at bounding box center [394, 63] width 327 height 45
drag, startPoint x: 270, startPoint y: 48, endPoint x: 394, endPoint y: 56, distance: 124.6
click at [394, 56] on div "This job successfully completed on 2025年9月12日 at 00:00. This job cannot be edit…" at bounding box center [394, 63] width 327 height 45
click at [394, 56] on div "This job cannot be edited because it has already completed." at bounding box center [394, 57] width 316 height 7
drag, startPoint x: 370, startPoint y: 56, endPoint x: 228, endPoint y: 42, distance: 142.2
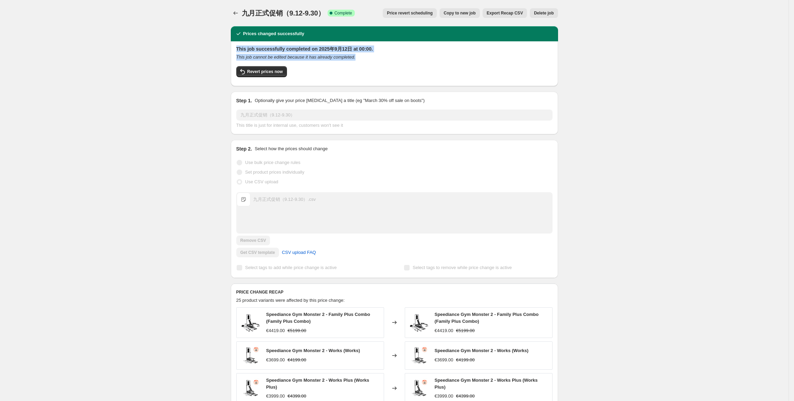
click at [228, 42] on div "Prices changed successfully This job successfully completed on 2025年9月12日 at 00…" at bounding box center [391, 339] width 333 height 636
click at [224, 36] on div at bounding box center [224, 36] width 0 height 0
click at [240, 49] on h2 "This job successfully completed on 2025年9月12日 at 00:00." at bounding box center [394, 48] width 316 height 7
drag, startPoint x: 239, startPoint y: 49, endPoint x: 433, endPoint y: 60, distance: 194.3
click at [433, 60] on div "This job successfully completed on 2025年9月12日 at 00:00. This job cannot be edit…" at bounding box center [394, 63] width 327 height 45
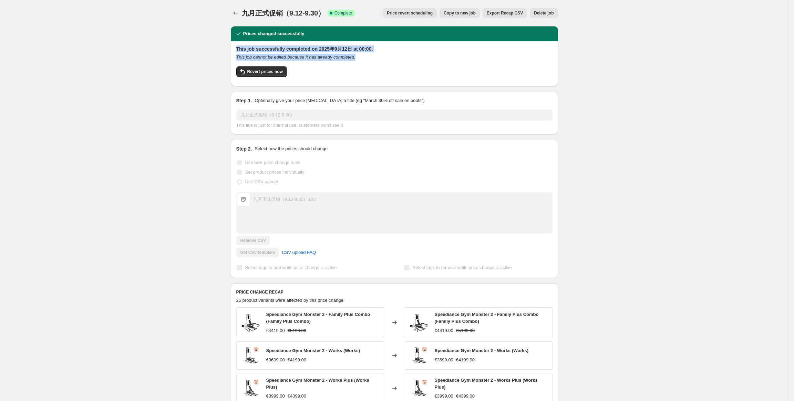
click at [433, 59] on div "This job cannot be edited because it has already completed." at bounding box center [394, 57] width 316 height 7
click at [161, 54] on div "九月正式促销（9.12-9.30）. This page is ready 九月正式促销（9.12-9.30） Success Complete Comple…" at bounding box center [394, 349] width 788 height 699
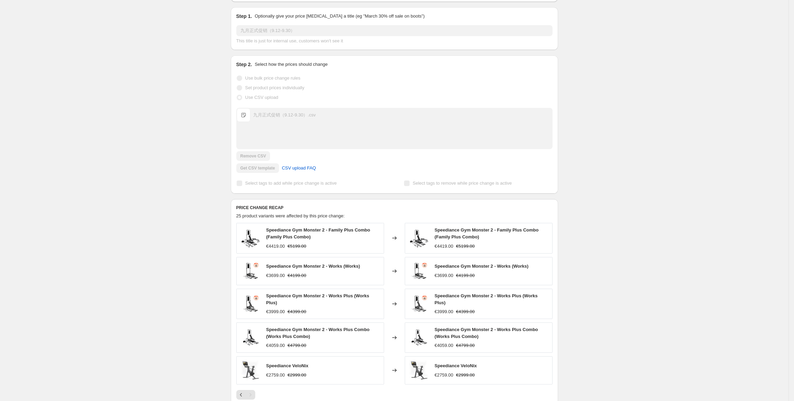
scroll to position [85, 0]
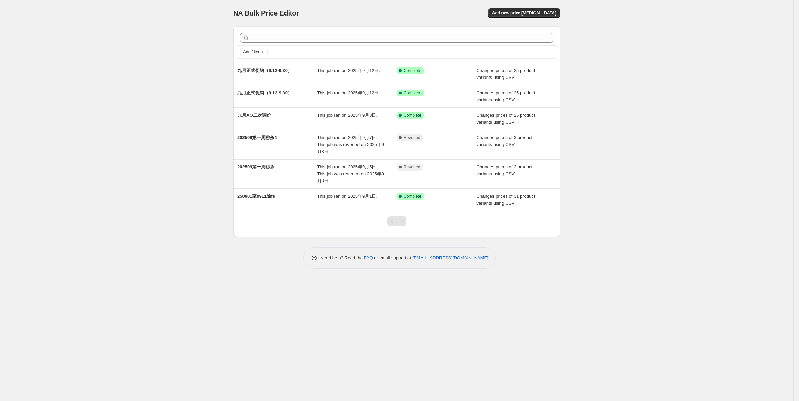
click at [184, 62] on div "NA Bulk Price Editor. This page is ready NA Bulk Price Editor Add new price [ME…" at bounding box center [397, 200] width 794 height 401
click at [730, 35] on div "NA Bulk Price Editor. This page is ready NA Bulk Price Editor Add new price [ME…" at bounding box center [397, 200] width 794 height 401
click at [635, 25] on div "NA Bulk Price Editor. This page is ready NA Bulk Price Editor Add new price [ME…" at bounding box center [397, 200] width 794 height 401
drag, startPoint x: 135, startPoint y: 31, endPoint x: 52, endPoint y: 23, distance: 83.4
click at [135, 31] on div "NA Bulk Price Editor. This page is ready NA Bulk Price Editor Add new price [ME…" at bounding box center [397, 200] width 794 height 401
